Goal: Task Accomplishment & Management: Use online tool/utility

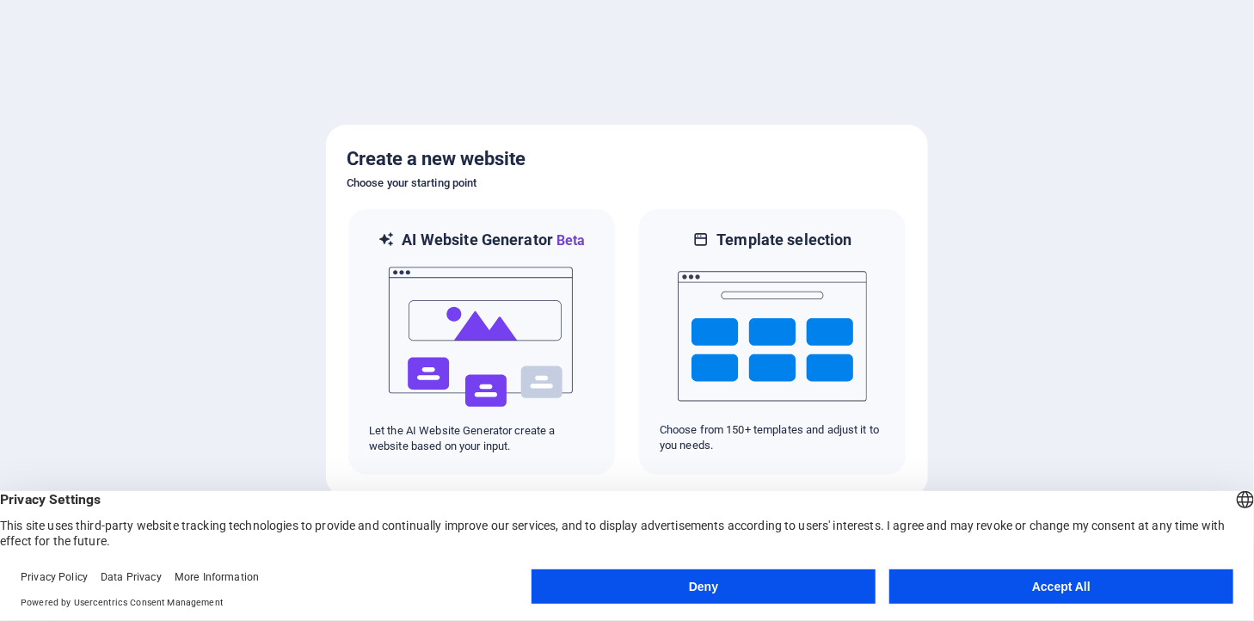
click at [1037, 589] on button "Accept All" at bounding box center [1062, 587] width 344 height 34
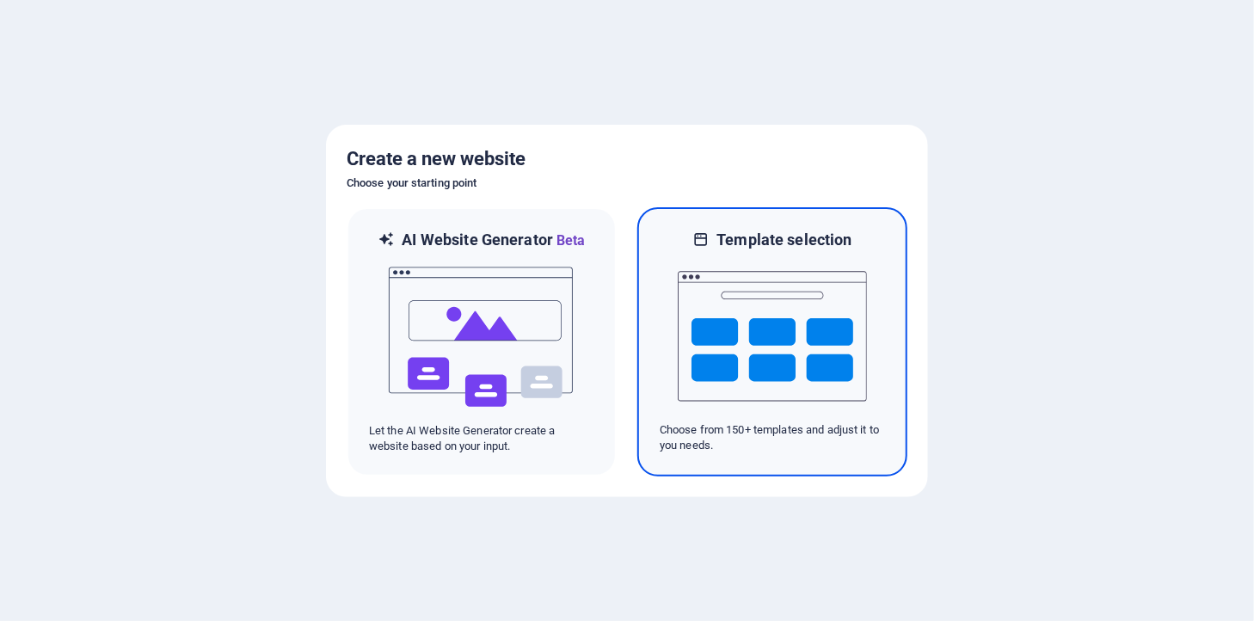
click at [736, 334] on img at bounding box center [772, 336] width 189 height 172
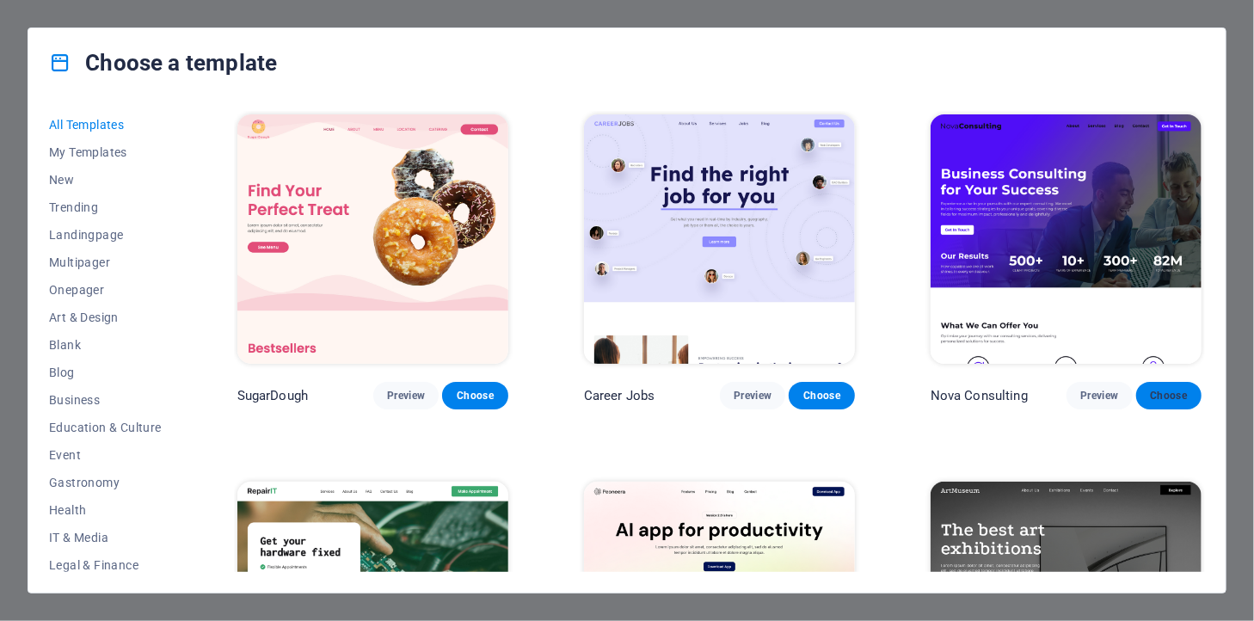
click at [1164, 396] on span "Choose" at bounding box center [1169, 396] width 38 height 14
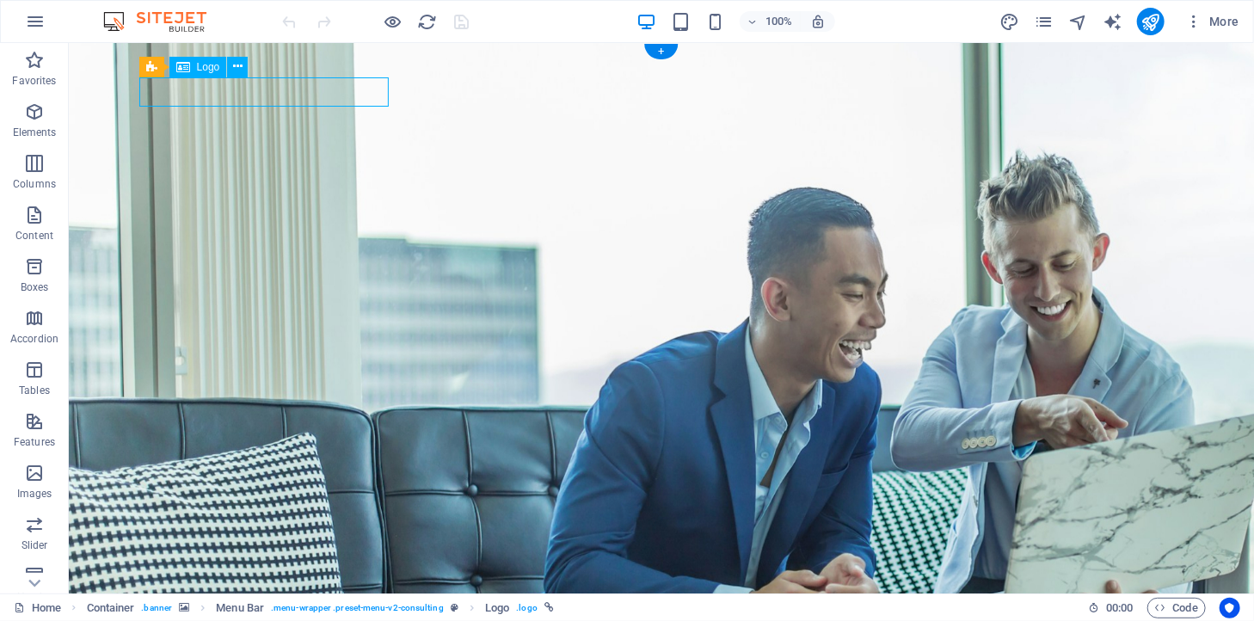
select select "px"
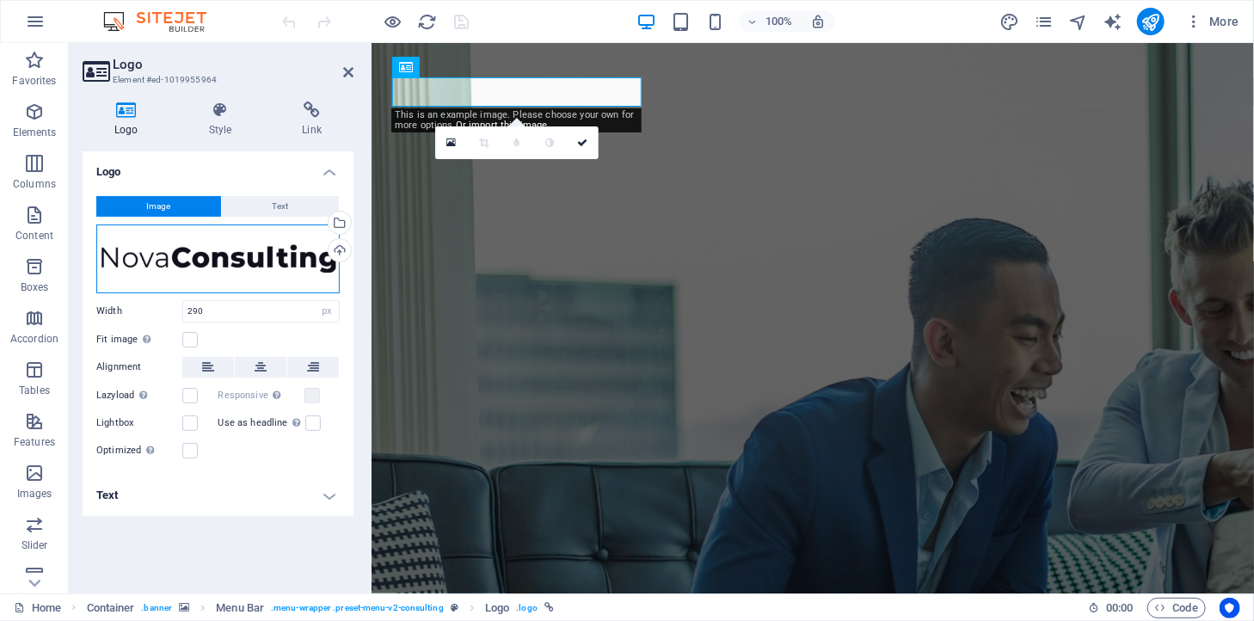
click at [131, 272] on div "Drag files here, click to choose files or select files from Files or our free s…" at bounding box center [217, 259] width 243 height 69
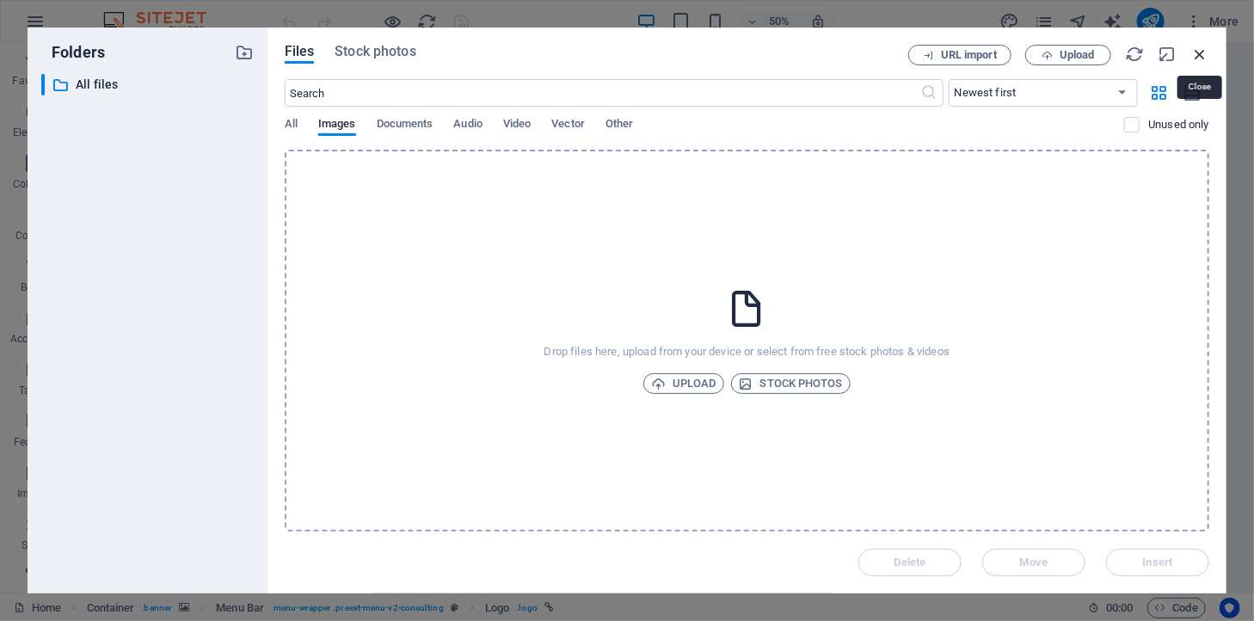
click at [1199, 52] on icon "button" at bounding box center [1200, 54] width 19 height 19
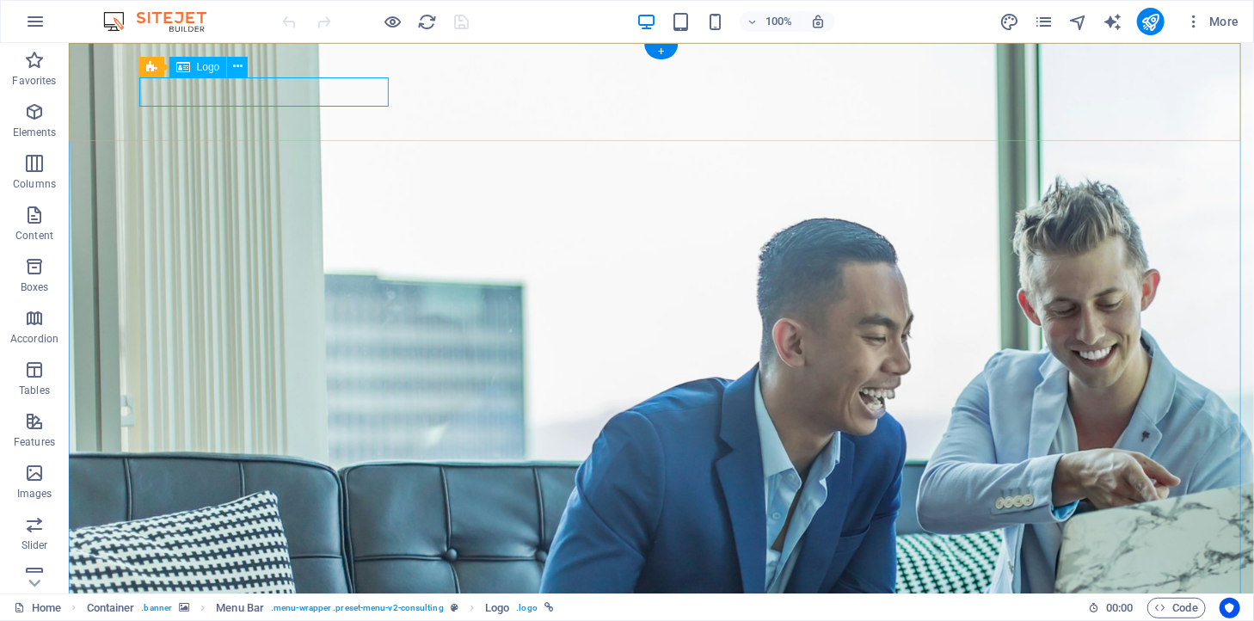
select select "px"
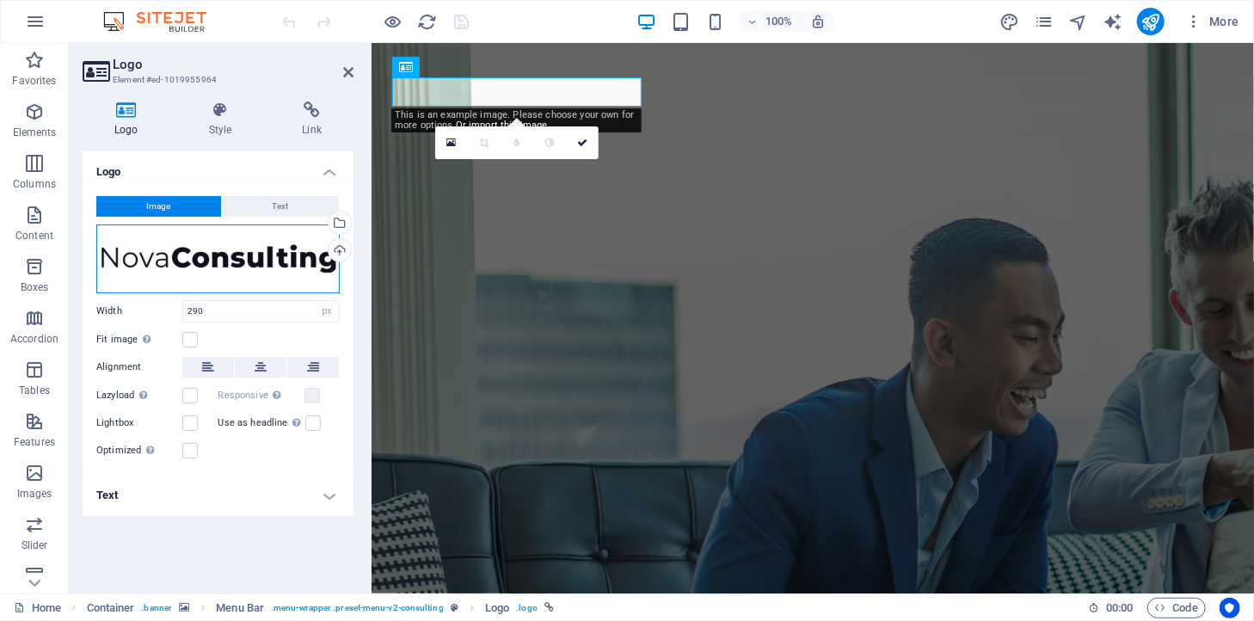
click at [166, 261] on div "Drag files here, click to choose files or select files from Files or our free s…" at bounding box center [217, 259] width 243 height 69
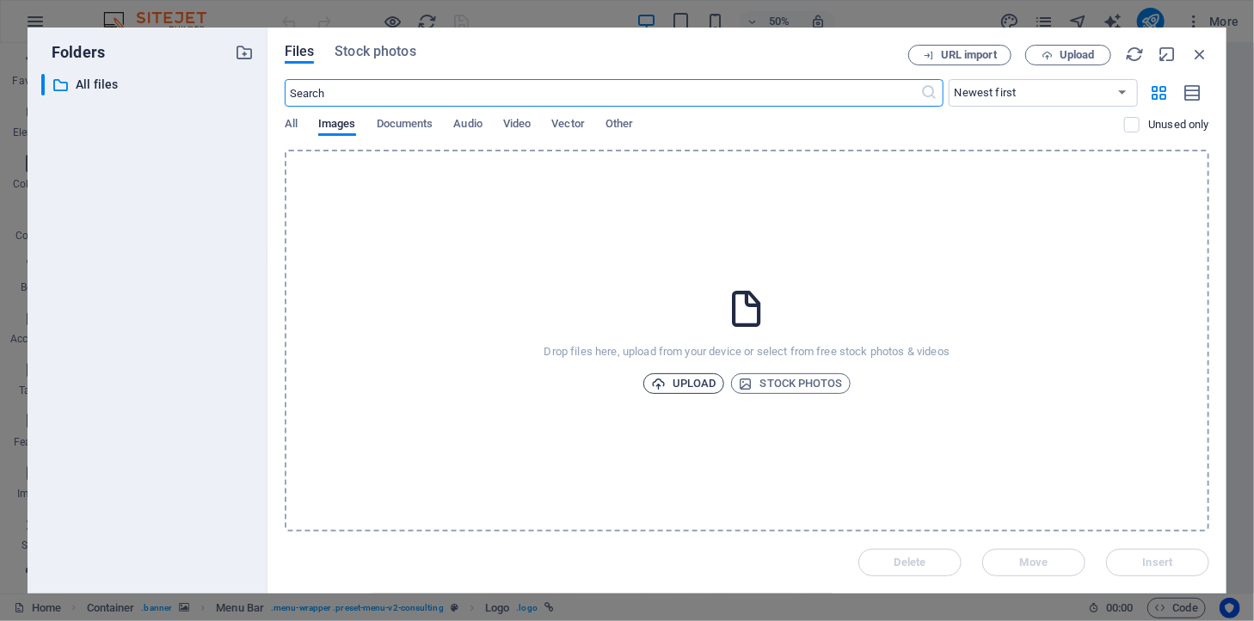
click at [690, 387] on span "Upload" at bounding box center [683, 383] width 65 height 21
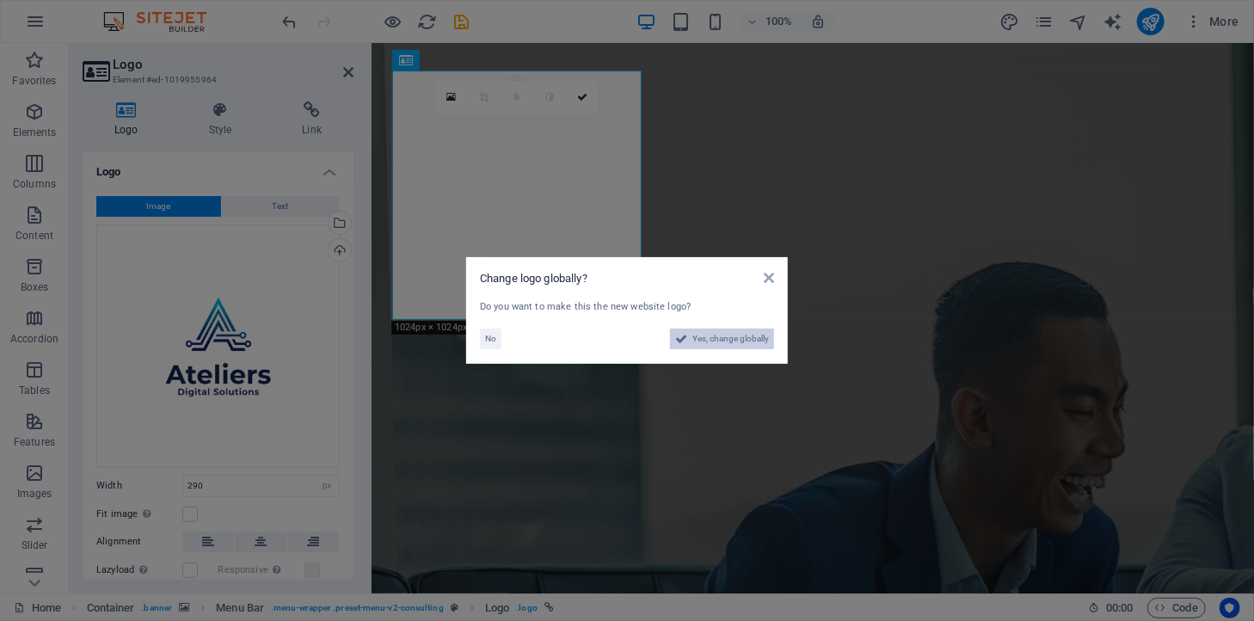
click at [703, 339] on span "Yes, change globally" at bounding box center [731, 339] width 77 height 21
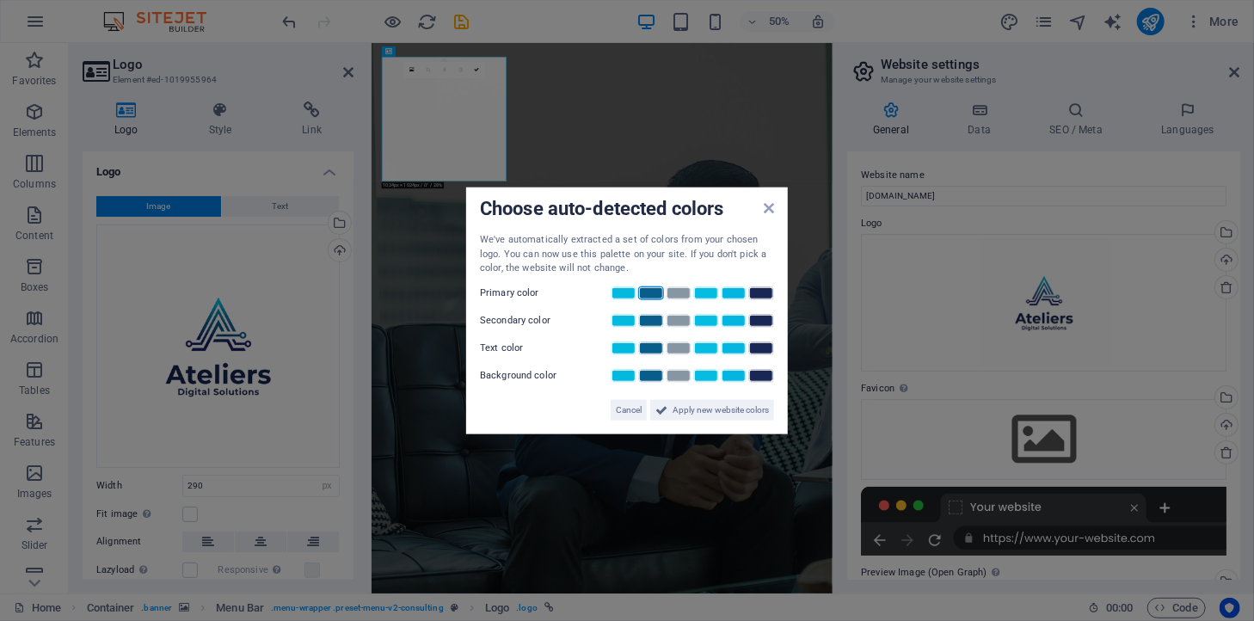
click at [652, 290] on link at bounding box center [651, 293] width 26 height 14
click at [736, 408] on span "Apply new website colors" at bounding box center [721, 409] width 96 height 21
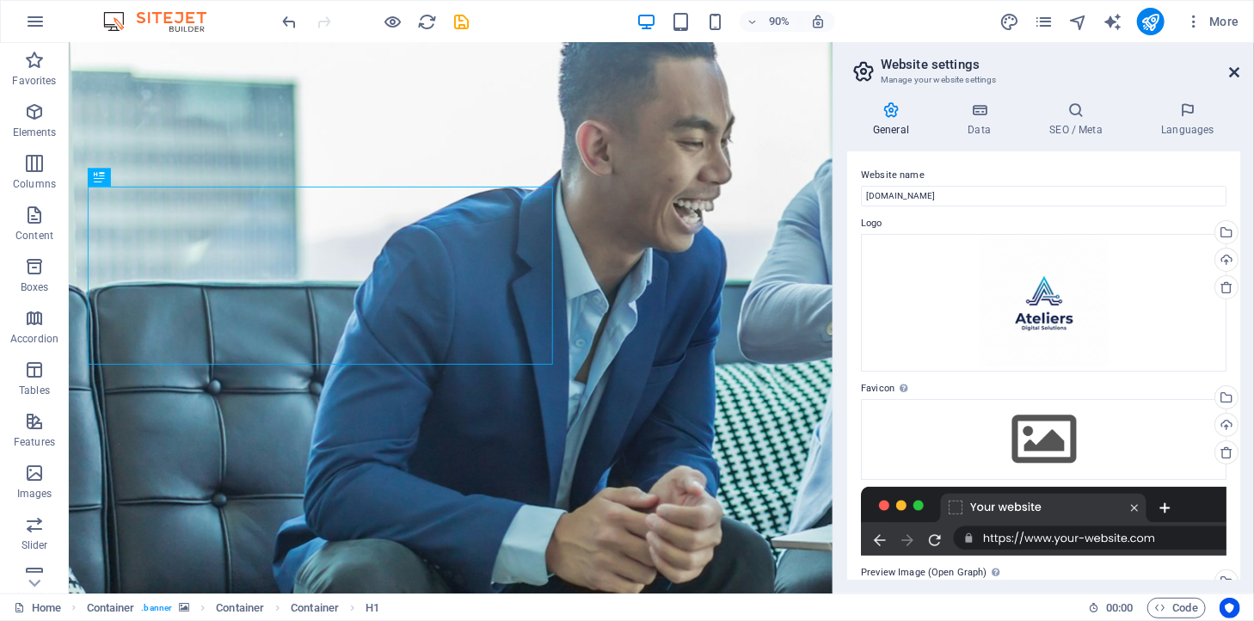
click at [1239, 74] on icon at bounding box center [1235, 72] width 10 height 14
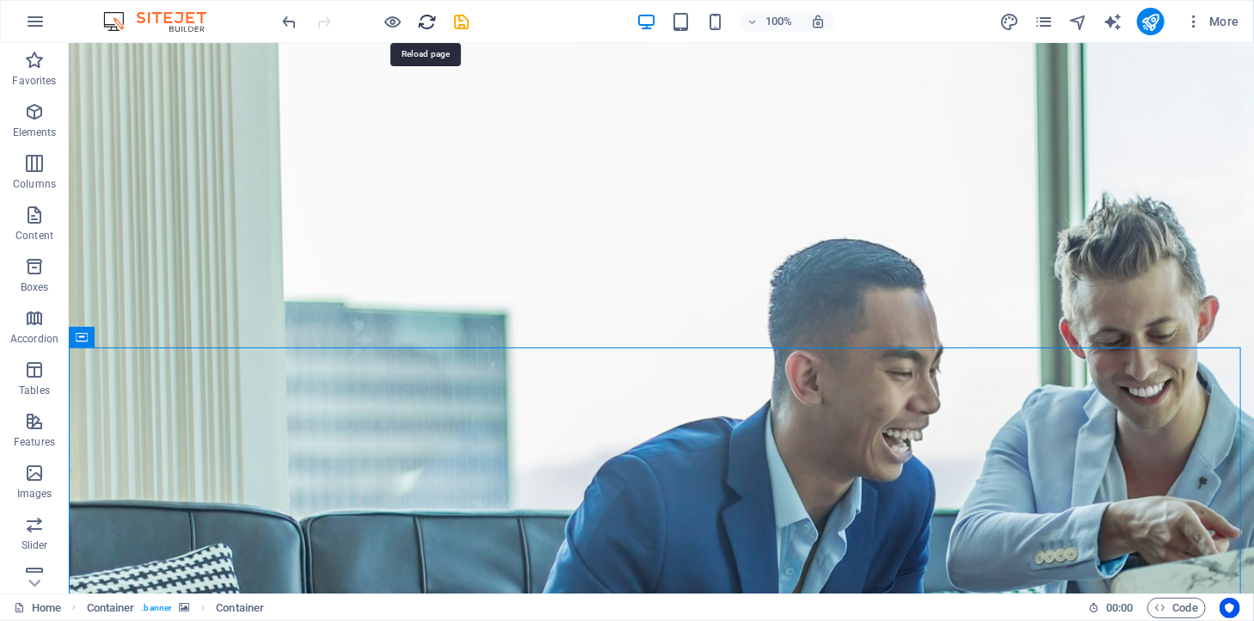
click at [424, 17] on icon "reload" at bounding box center [428, 22] width 20 height 20
click at [467, 28] on icon "save" at bounding box center [463, 22] width 20 height 20
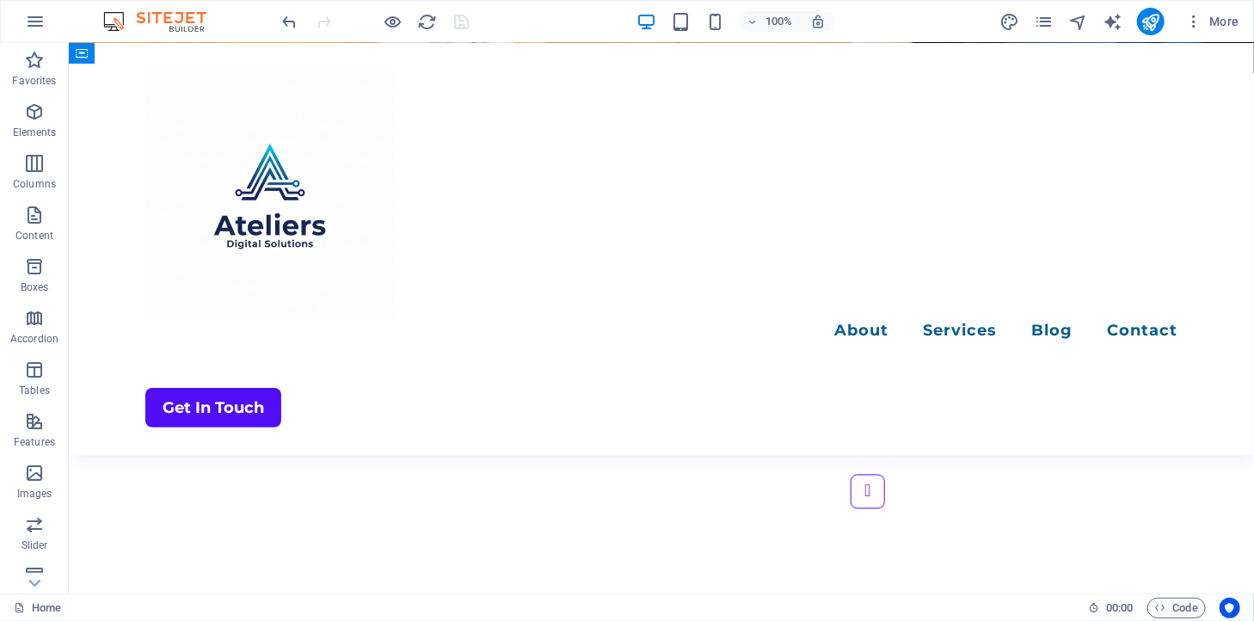
scroll to position [4015, 0]
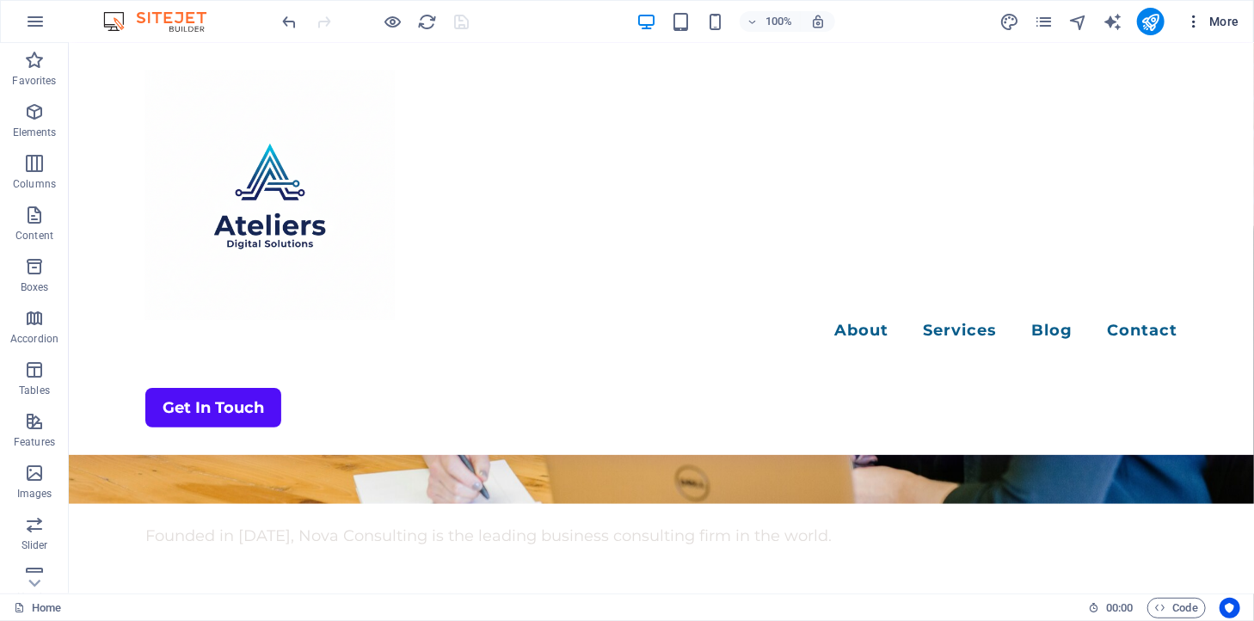
click at [1220, 22] on span "More" at bounding box center [1213, 21] width 54 height 17
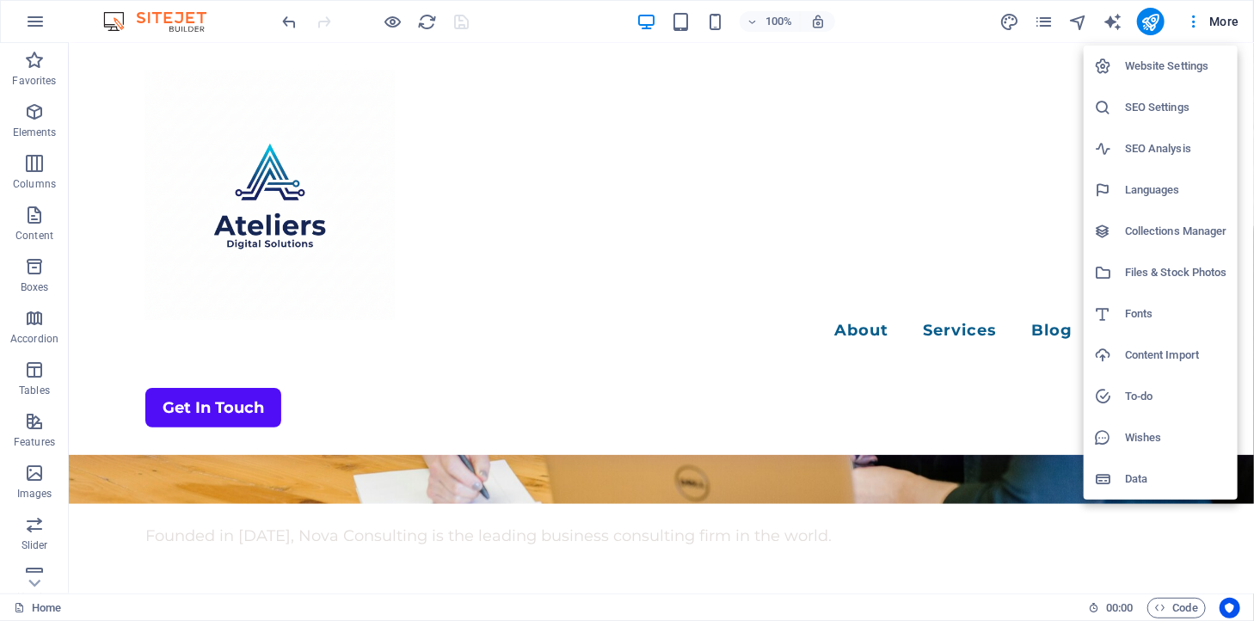
click at [958, 86] on div at bounding box center [627, 310] width 1254 height 621
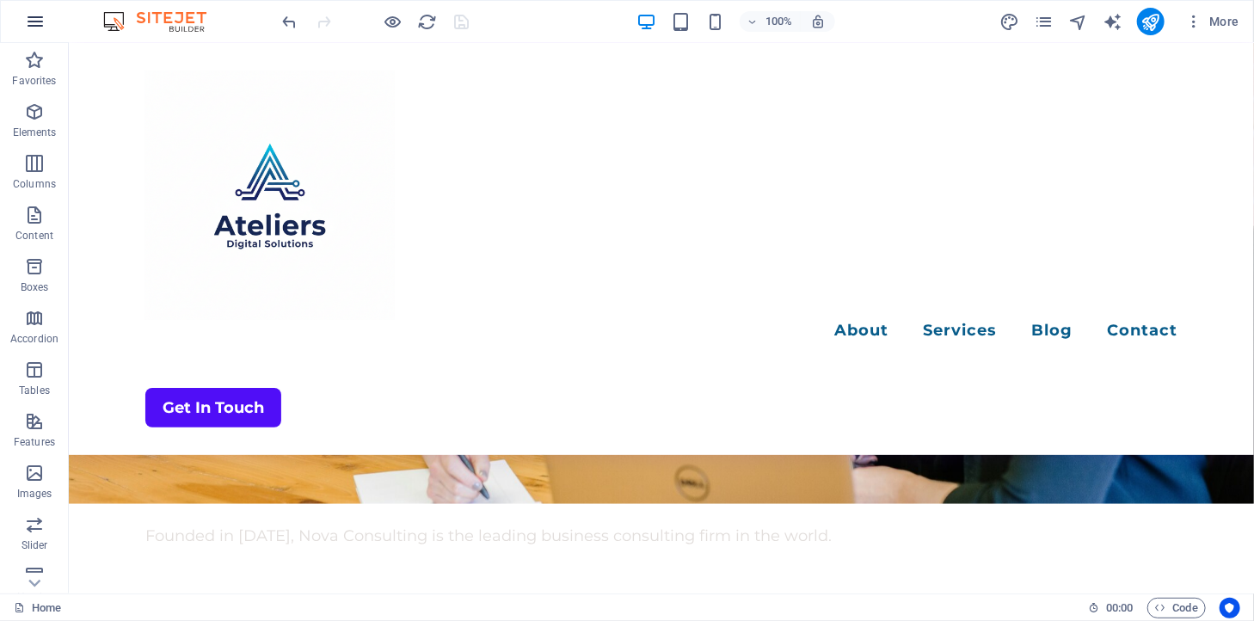
click at [32, 22] on icon "button" at bounding box center [35, 21] width 21 height 21
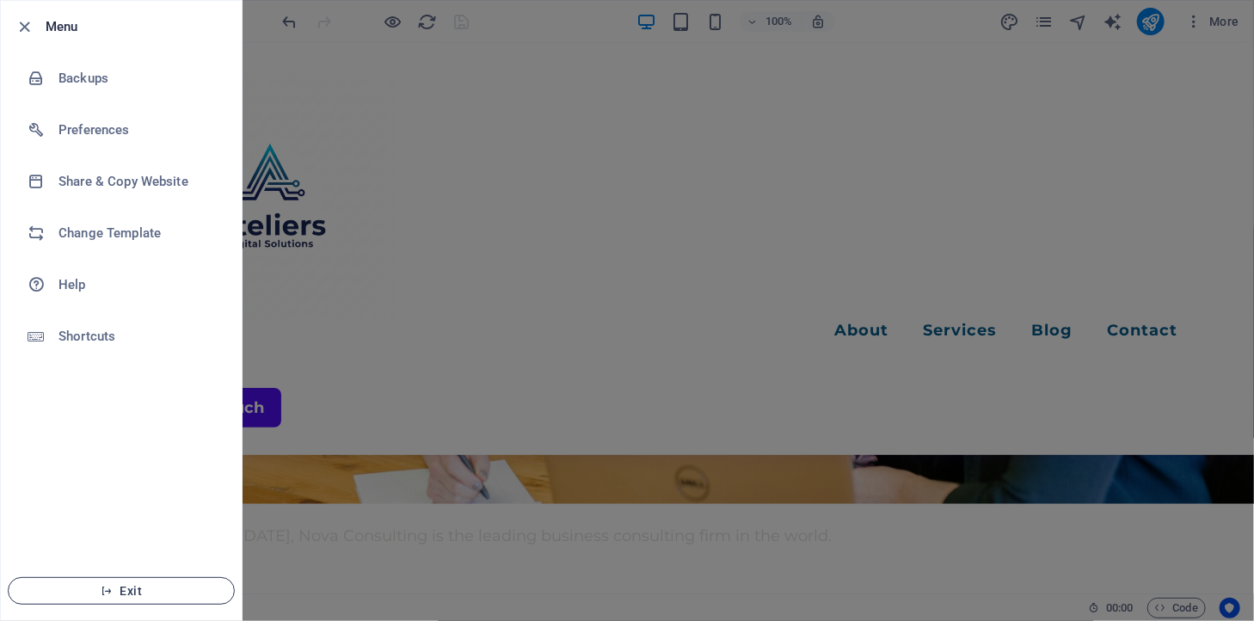
click at [106, 589] on icon "button" at bounding box center [107, 591] width 12 height 12
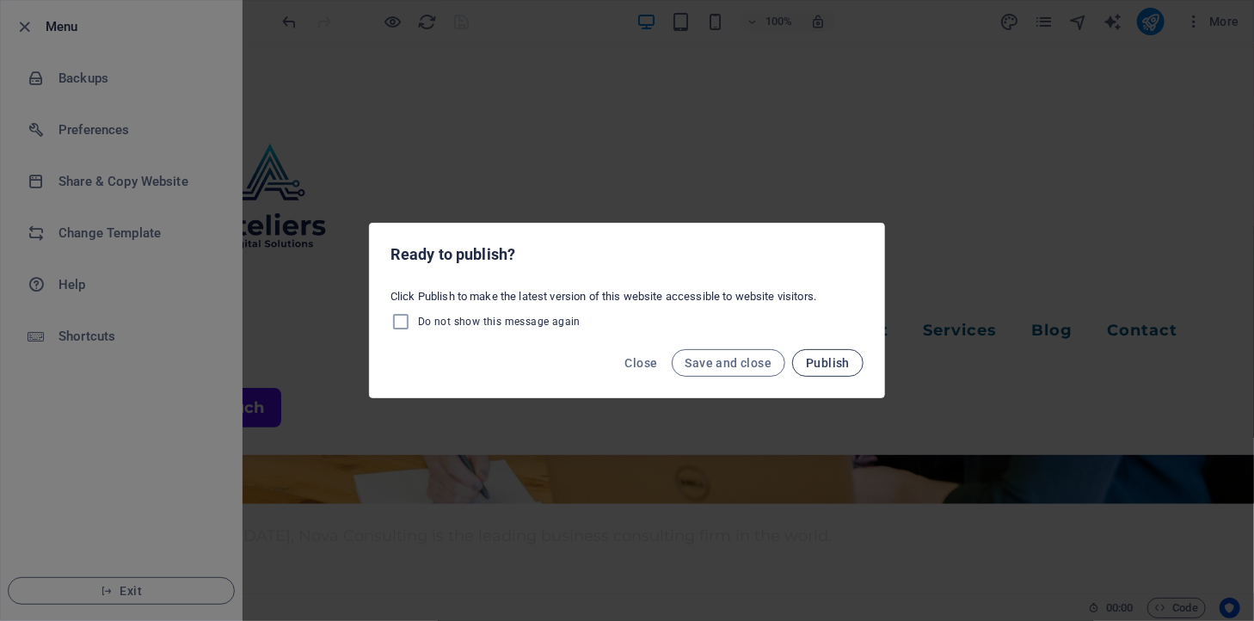
click at [813, 367] on span "Publish" at bounding box center [828, 363] width 44 height 14
